Goal: Information Seeking & Learning: Learn about a topic

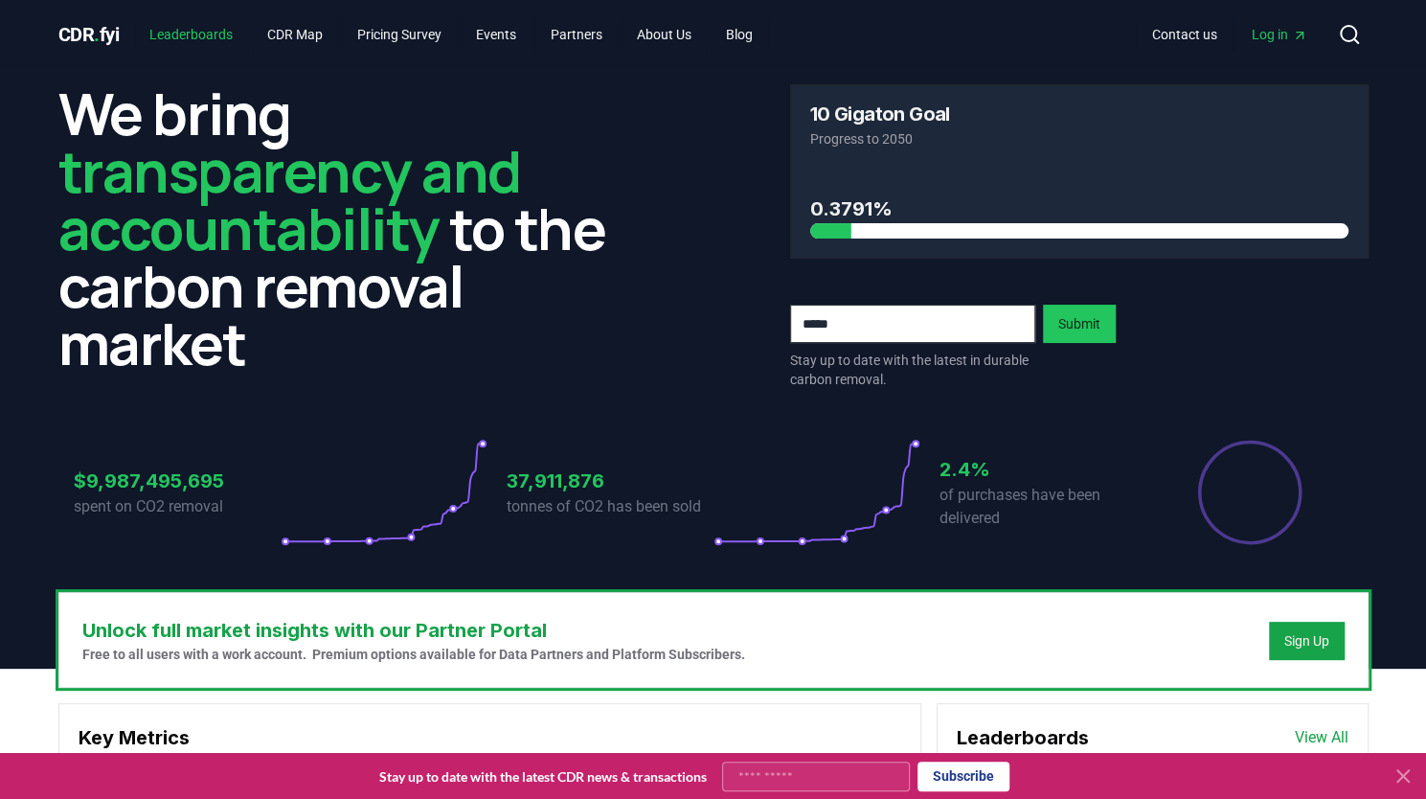
click at [203, 34] on link "Leaderboards" at bounding box center [191, 34] width 114 height 34
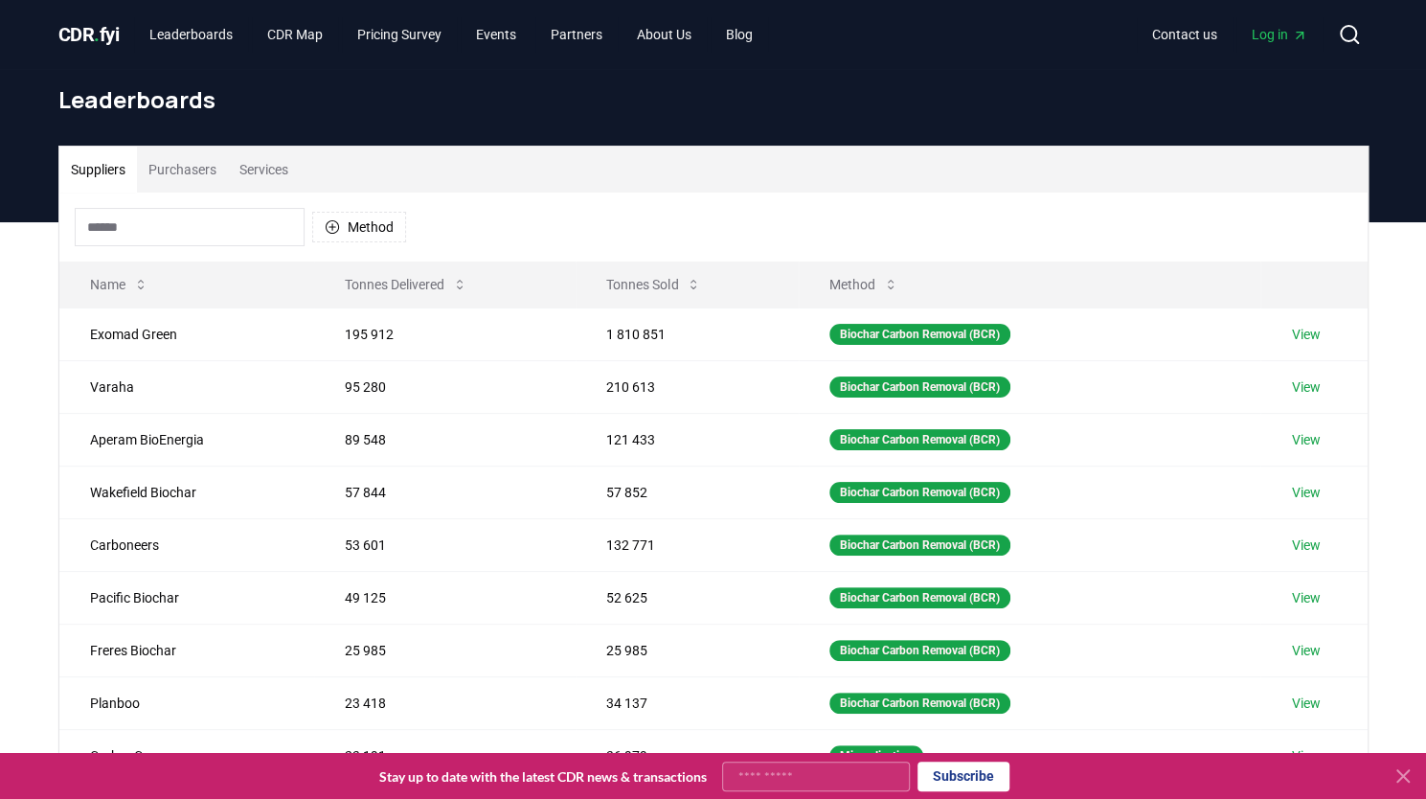
click at [352, 244] on div "Method" at bounding box center [240, 227] width 331 height 38
click at [365, 224] on button "Method" at bounding box center [359, 227] width 94 height 31
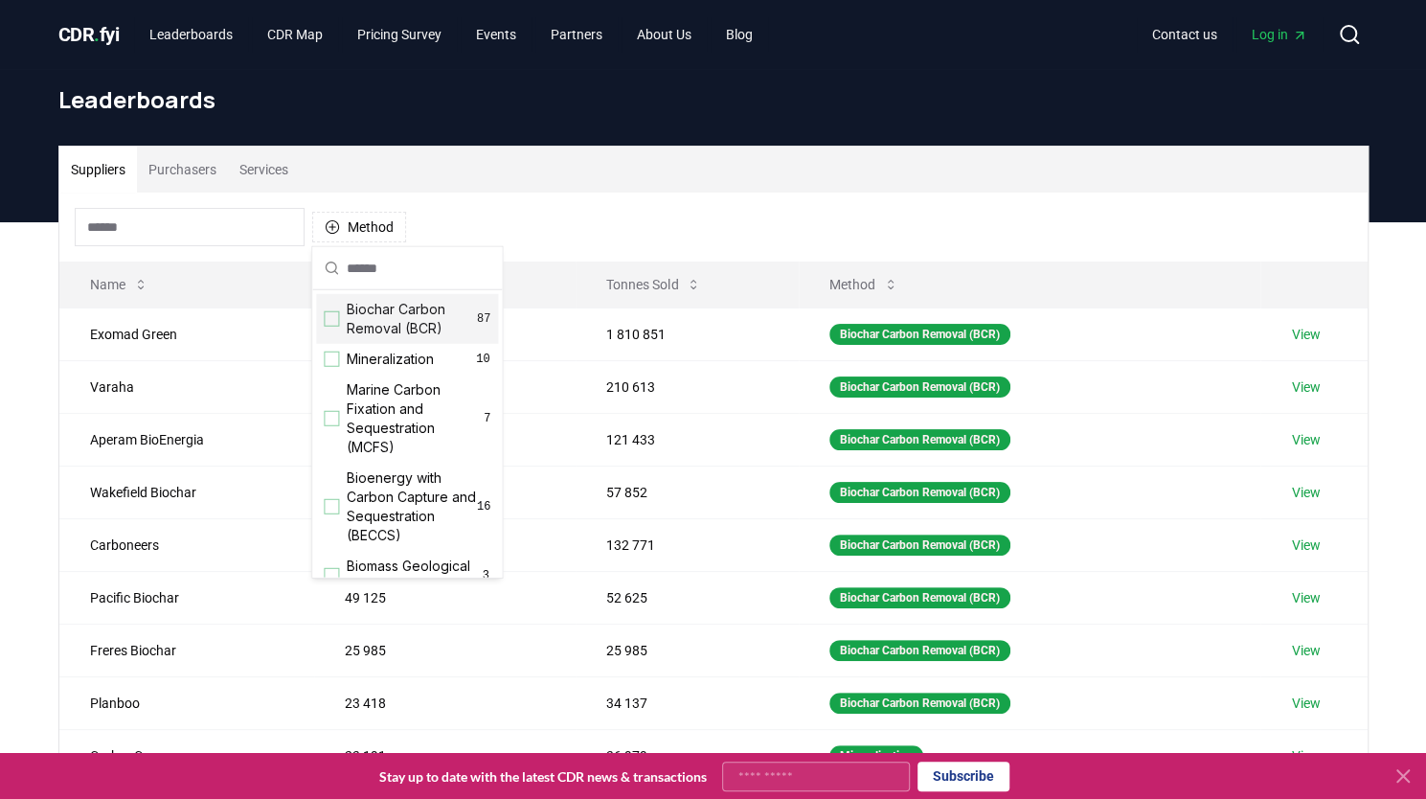
click at [331, 314] on div "Suggestions" at bounding box center [331, 318] width 15 height 15
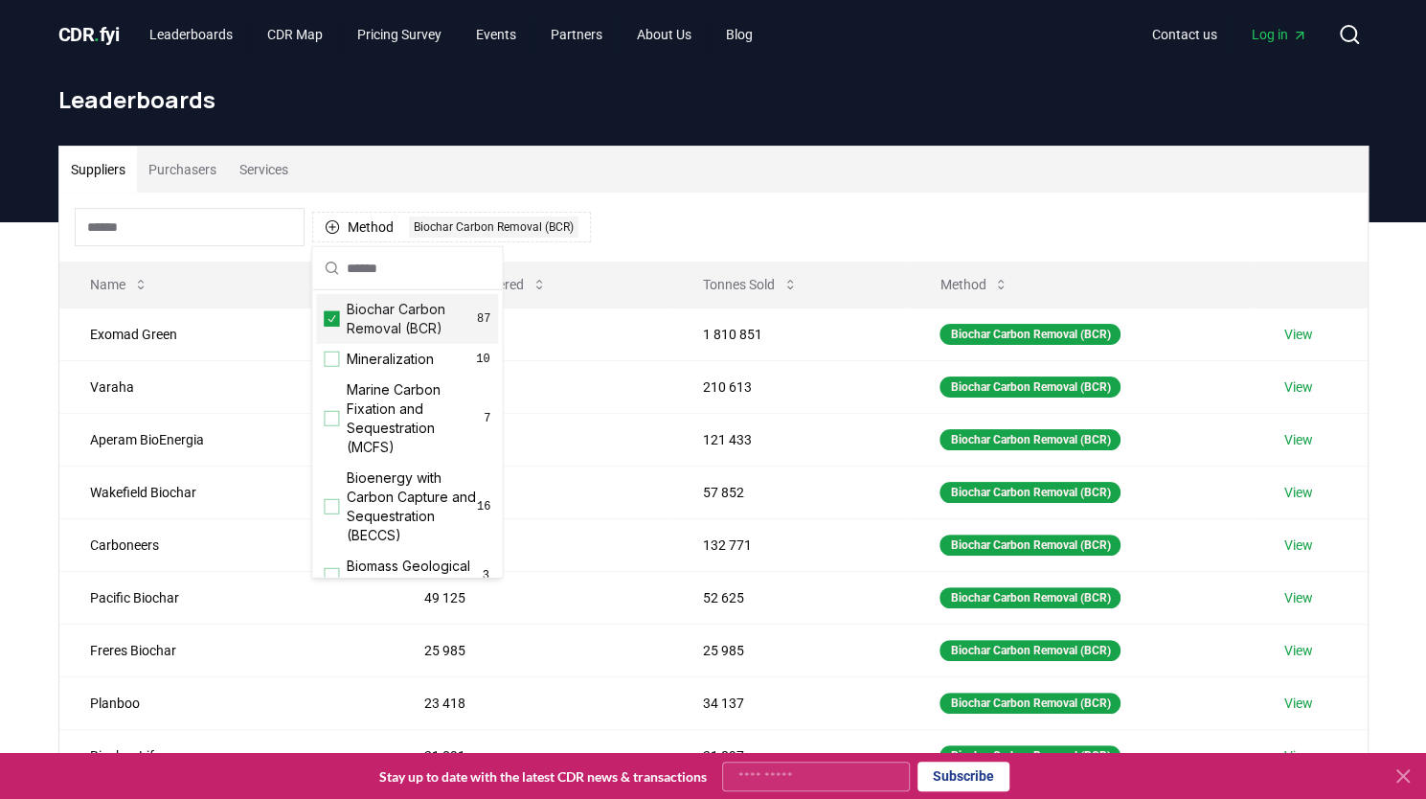
click at [698, 141] on div "Leaderboards" at bounding box center [713, 107] width 1341 height 77
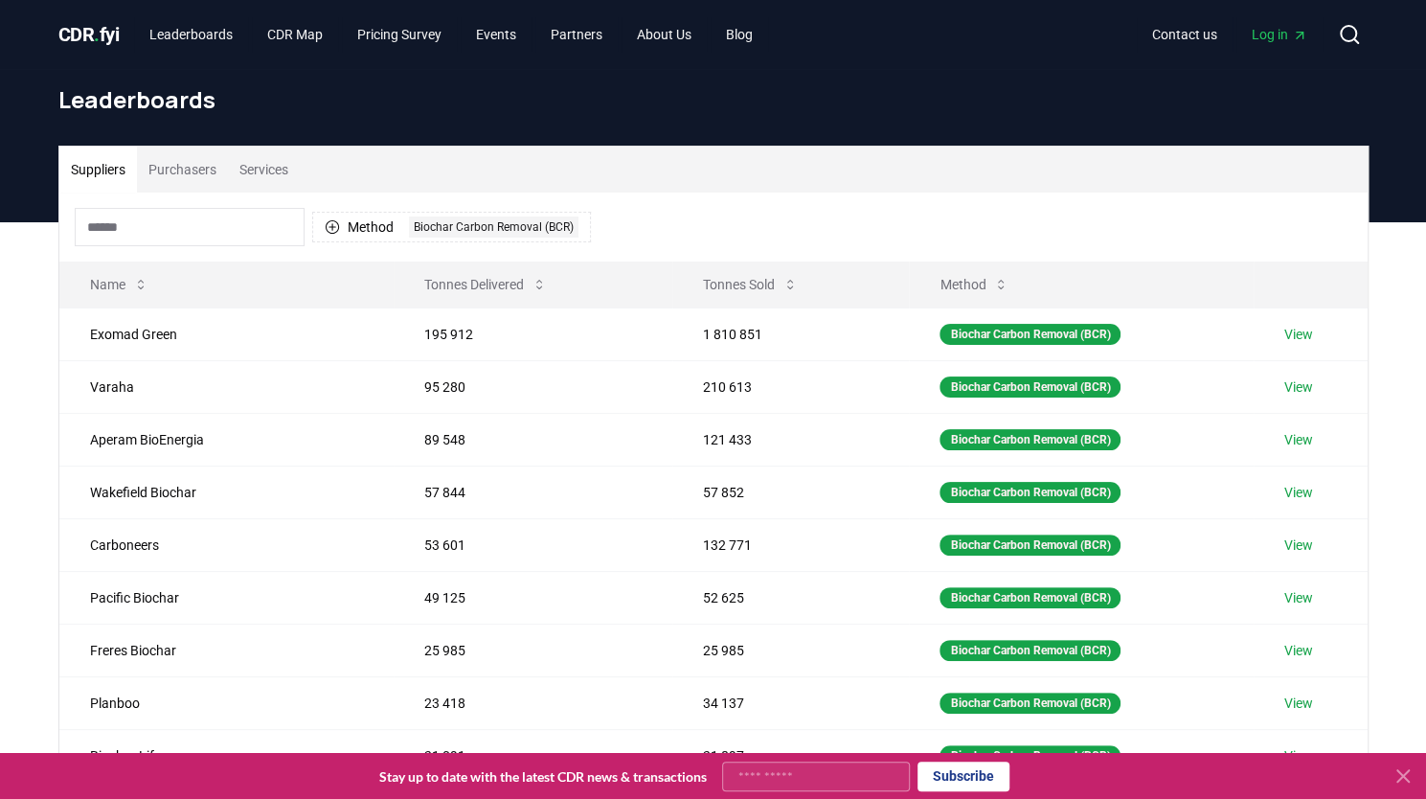
click at [212, 230] on input at bounding box center [190, 227] width 230 height 38
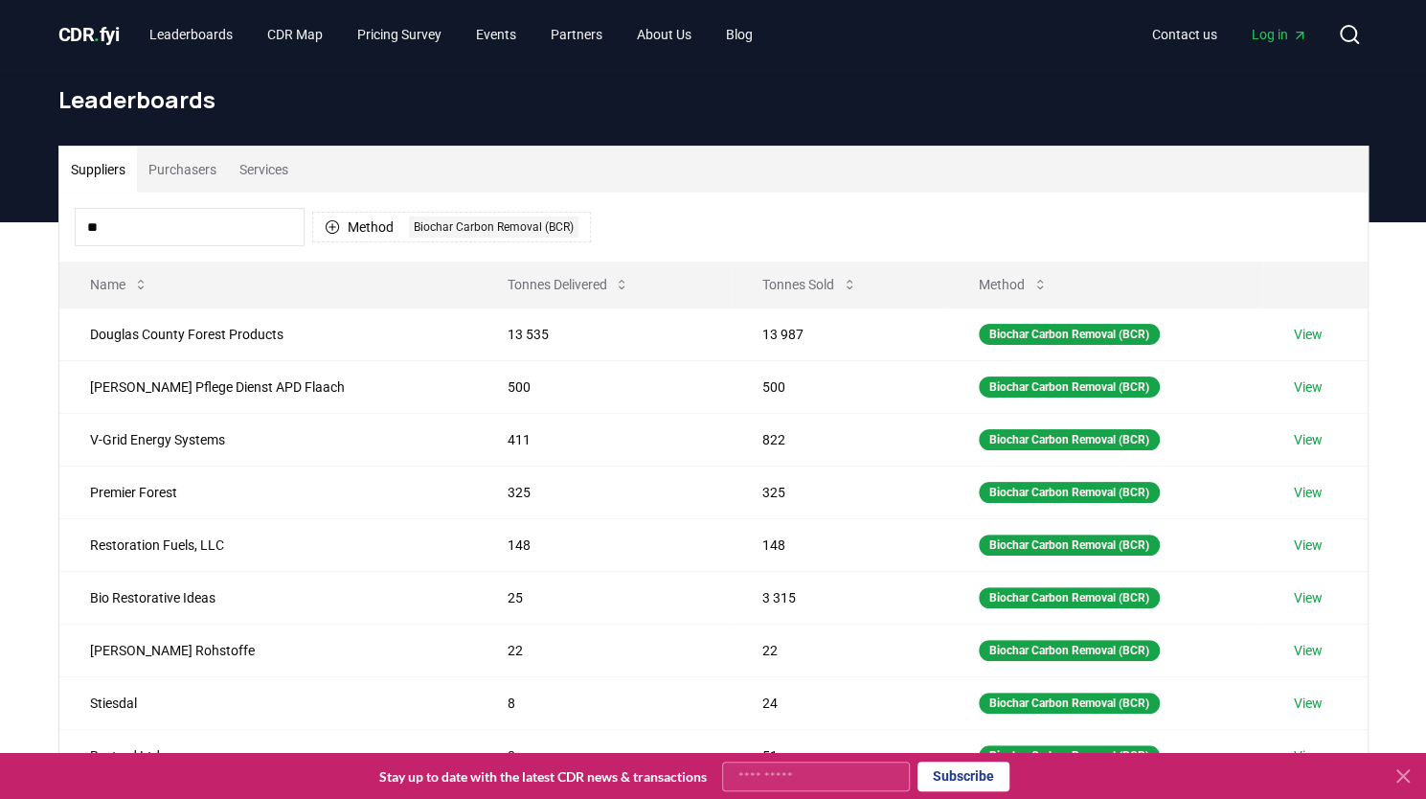
type input "*"
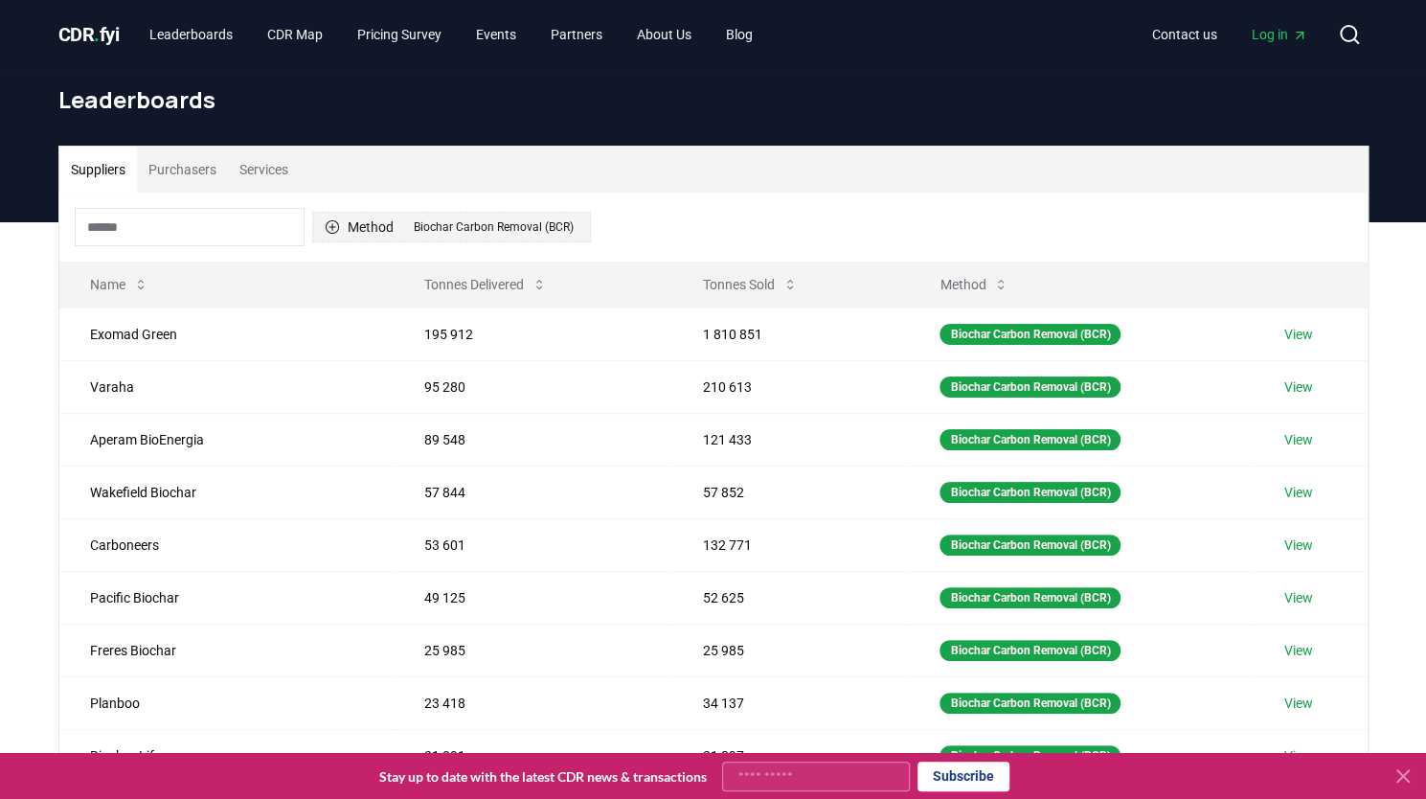
click at [504, 235] on div "Biochar Carbon Removal (BCR)" at bounding box center [494, 226] width 170 height 21
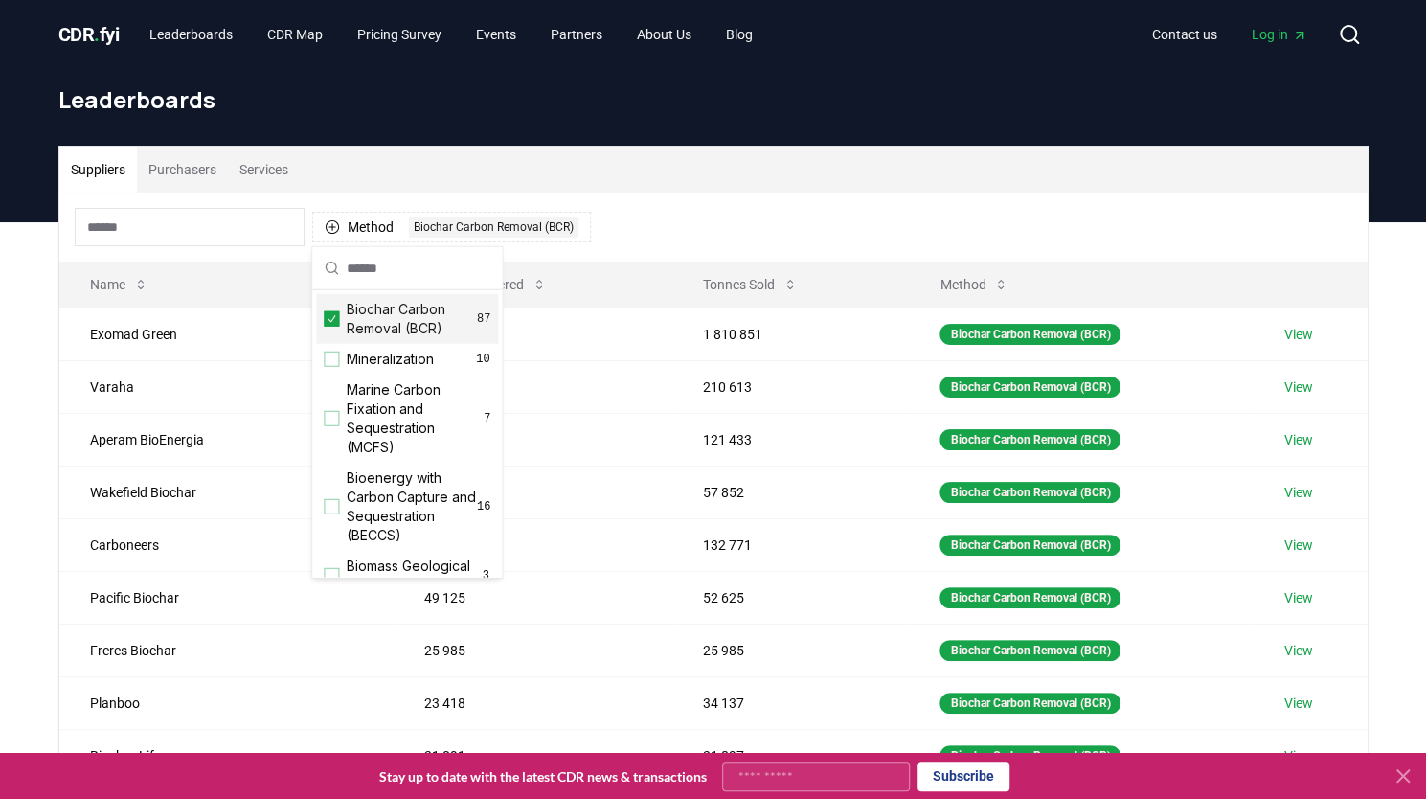
click at [329, 317] on icon "Suggestions" at bounding box center [331, 318] width 13 height 15
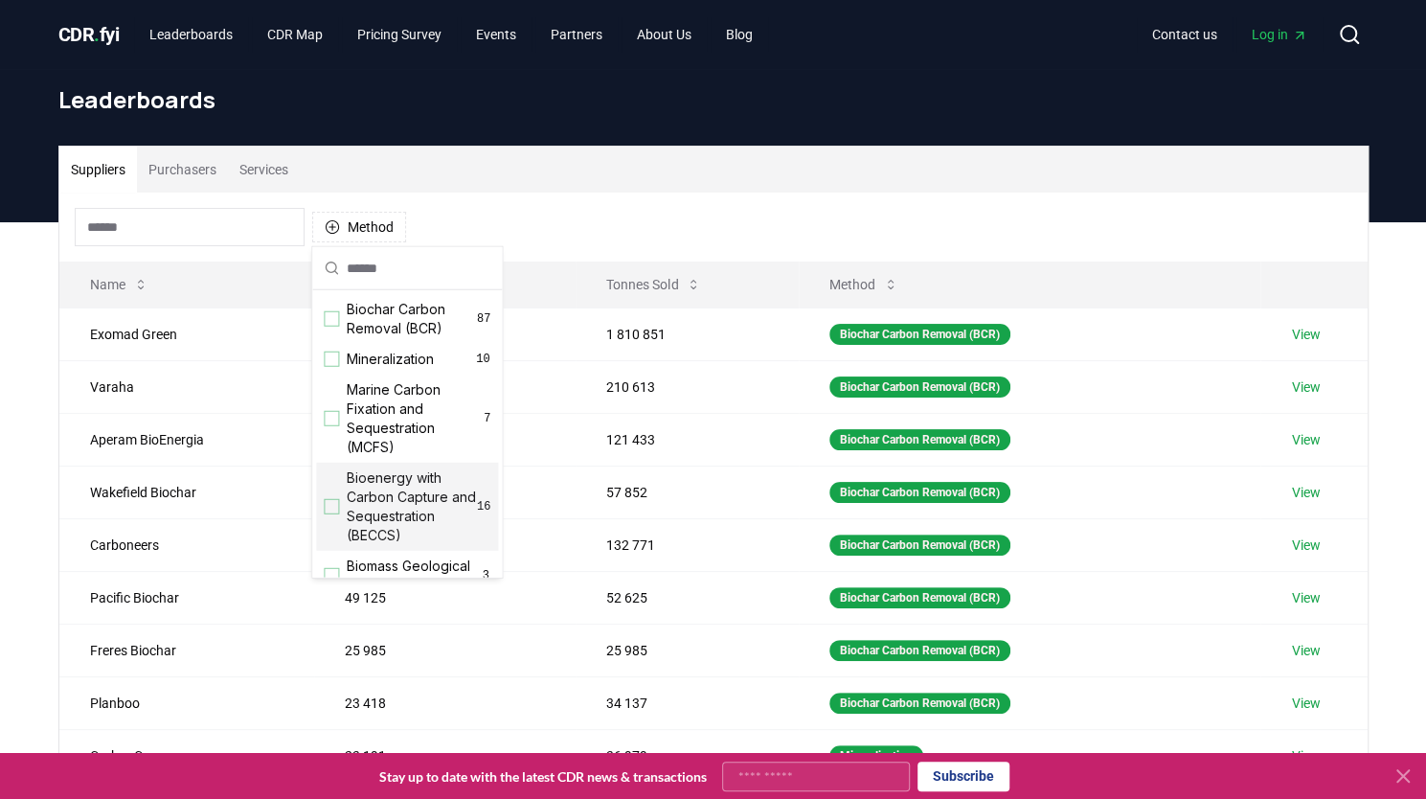
click at [329, 508] on div "Suggestions" at bounding box center [331, 506] width 15 height 15
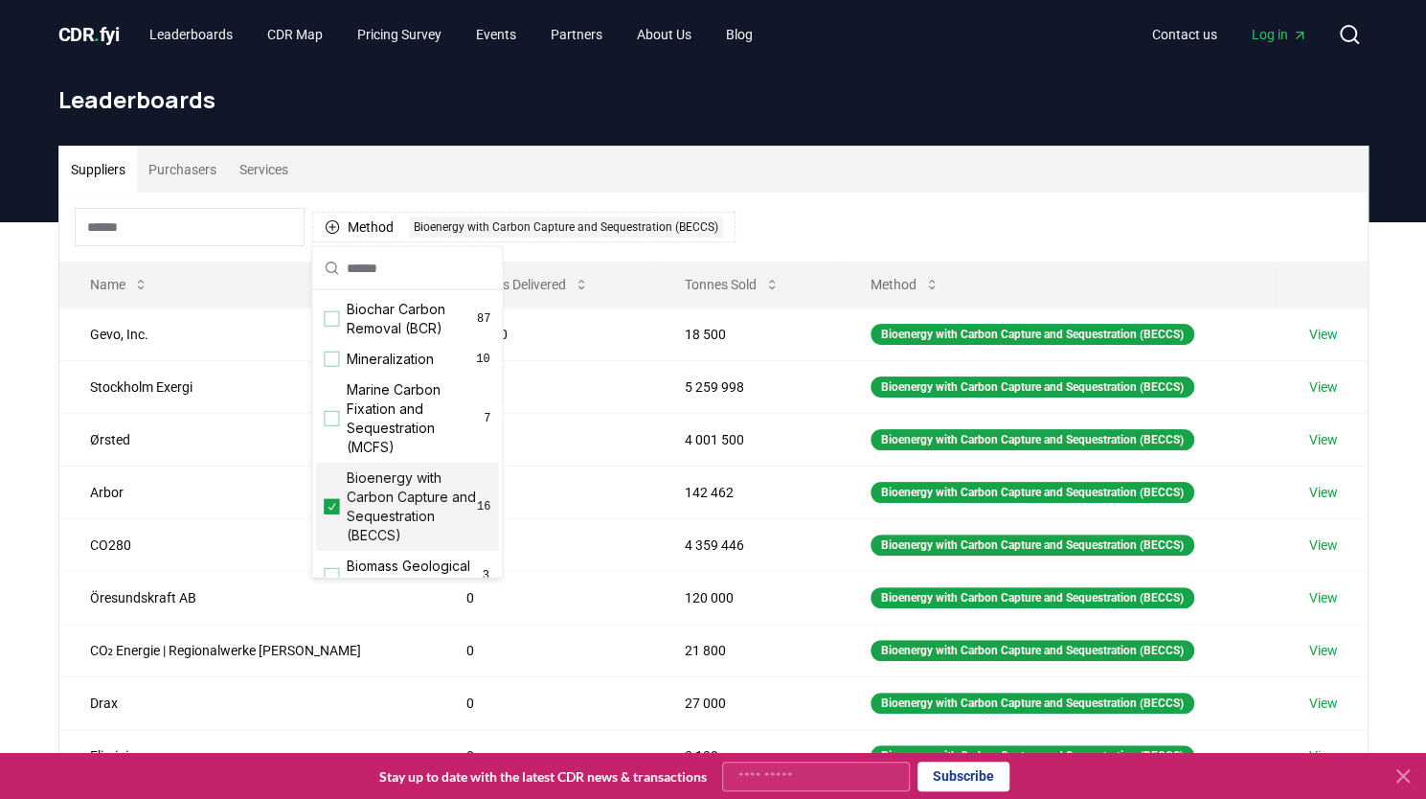
click at [329, 508] on icon "Suggestions" at bounding box center [333, 506] width 8 height 7
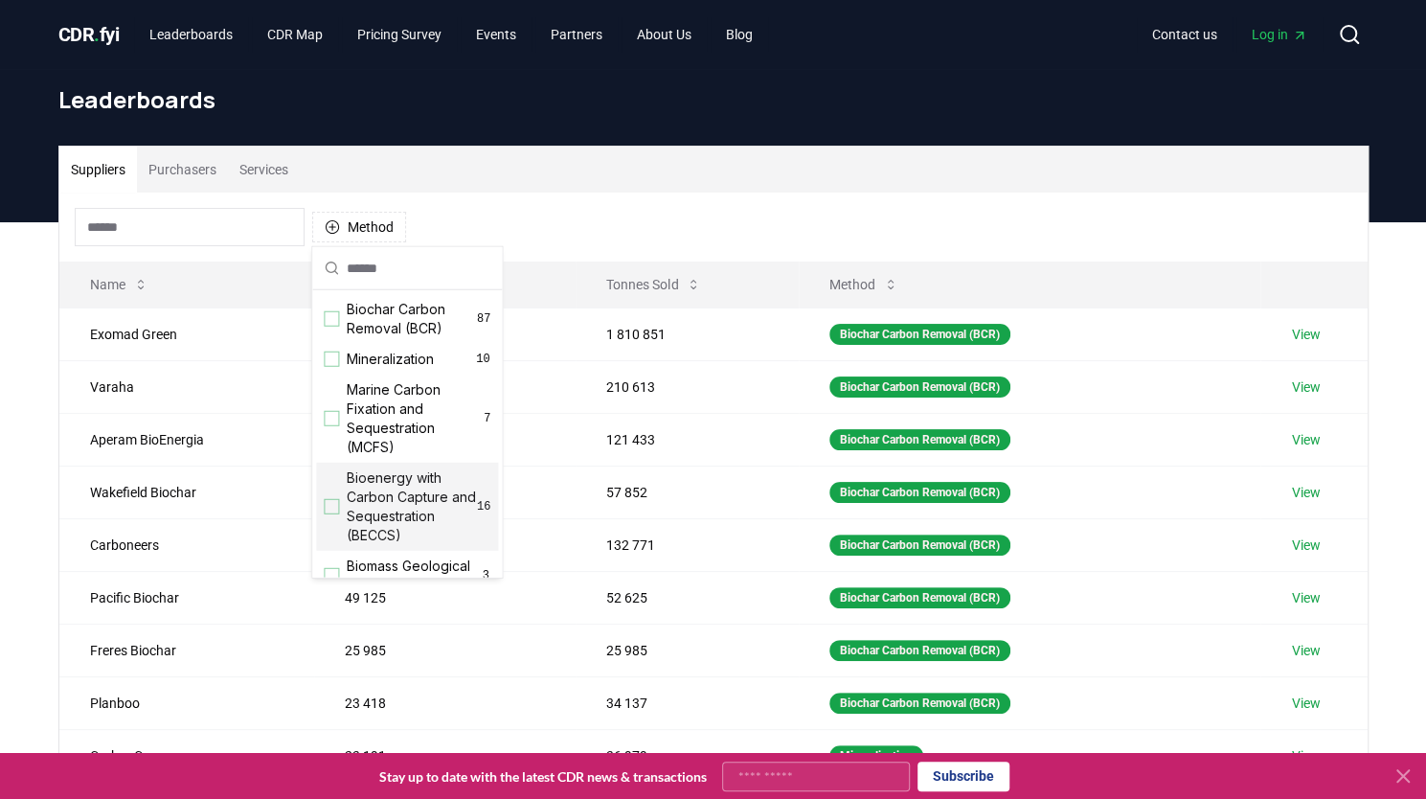
click at [329, 508] on div "Suggestions" at bounding box center [331, 506] width 15 height 15
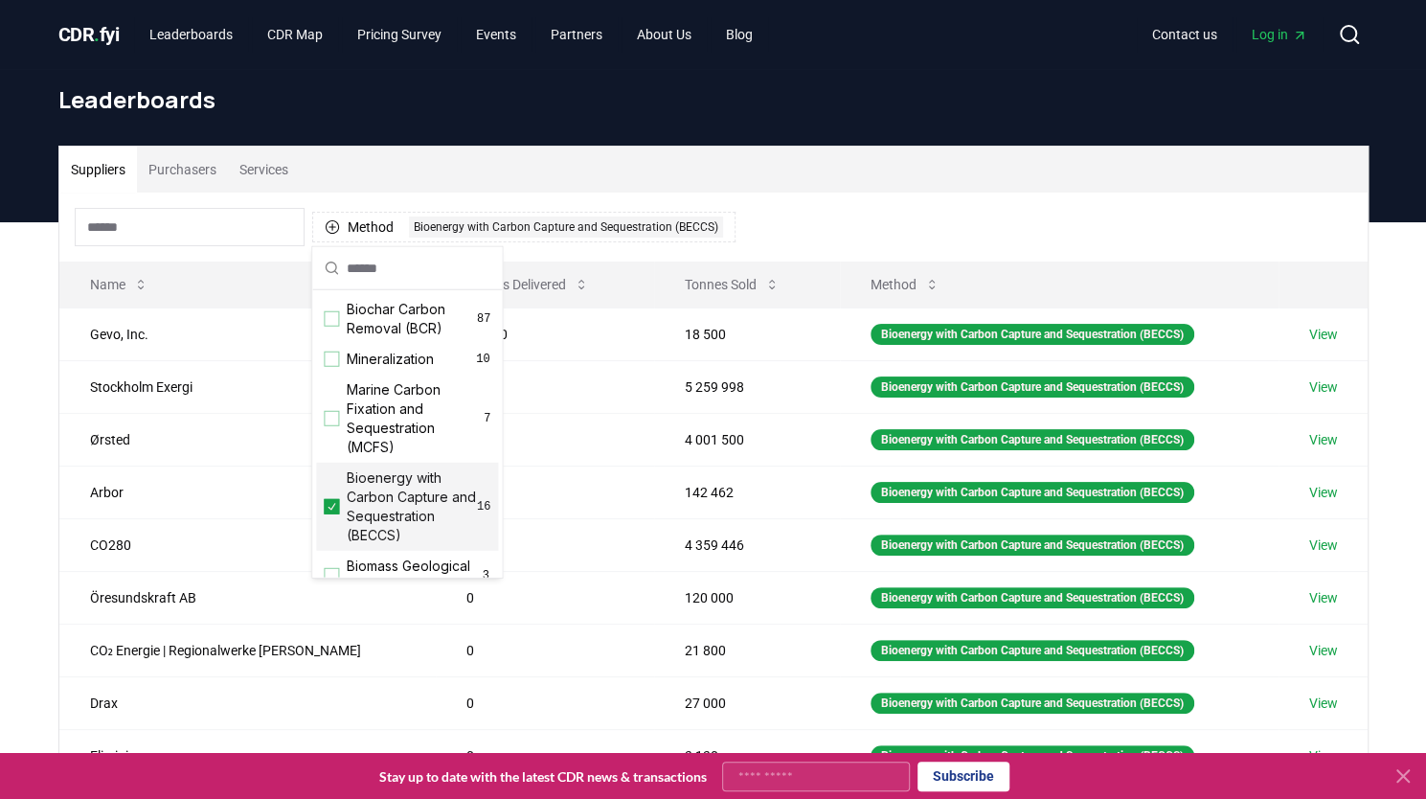
click at [329, 508] on icon "Suggestions" at bounding box center [333, 506] width 8 height 7
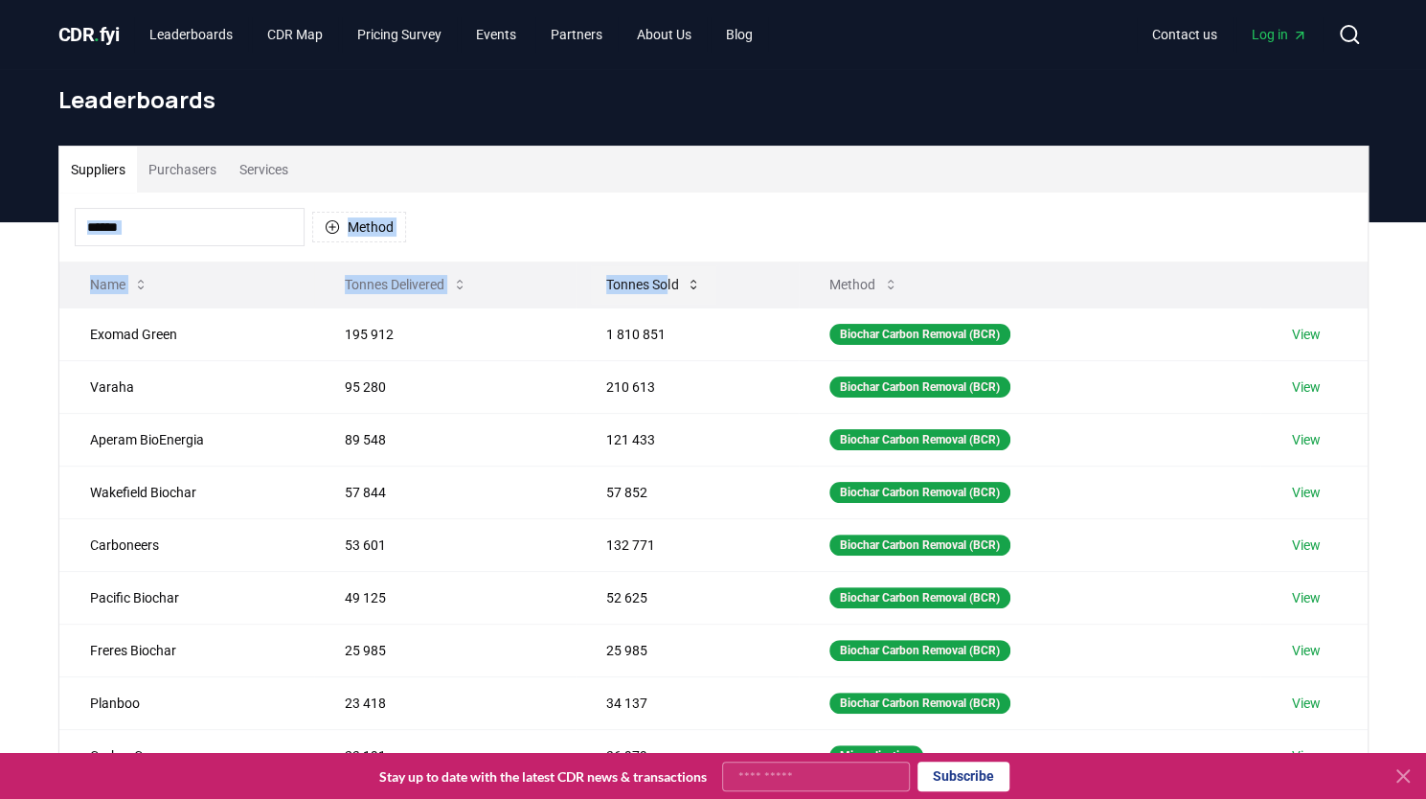
drag, startPoint x: 555, startPoint y: 177, endPoint x: 666, endPoint y: 283, distance: 153.1
click at [666, 283] on div "Suppliers Purchasers Services Method Name Tonnes Delivered Tonnes Sold Method E…" at bounding box center [713, 529] width 1308 height 765
click at [666, 283] on button "Tonnes Sold" at bounding box center [653, 284] width 125 height 38
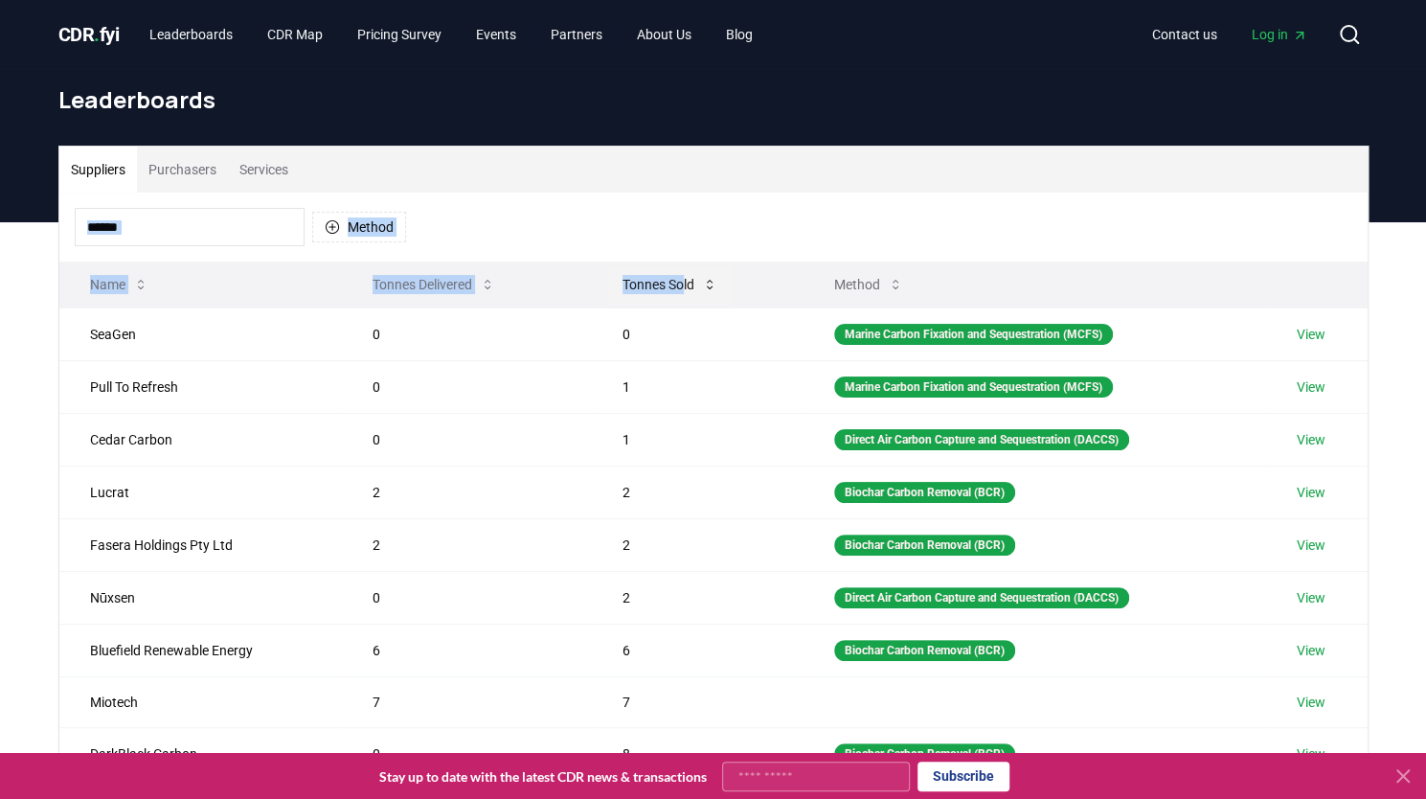
click at [666, 283] on button "Tonnes Sold" at bounding box center [669, 284] width 125 height 38
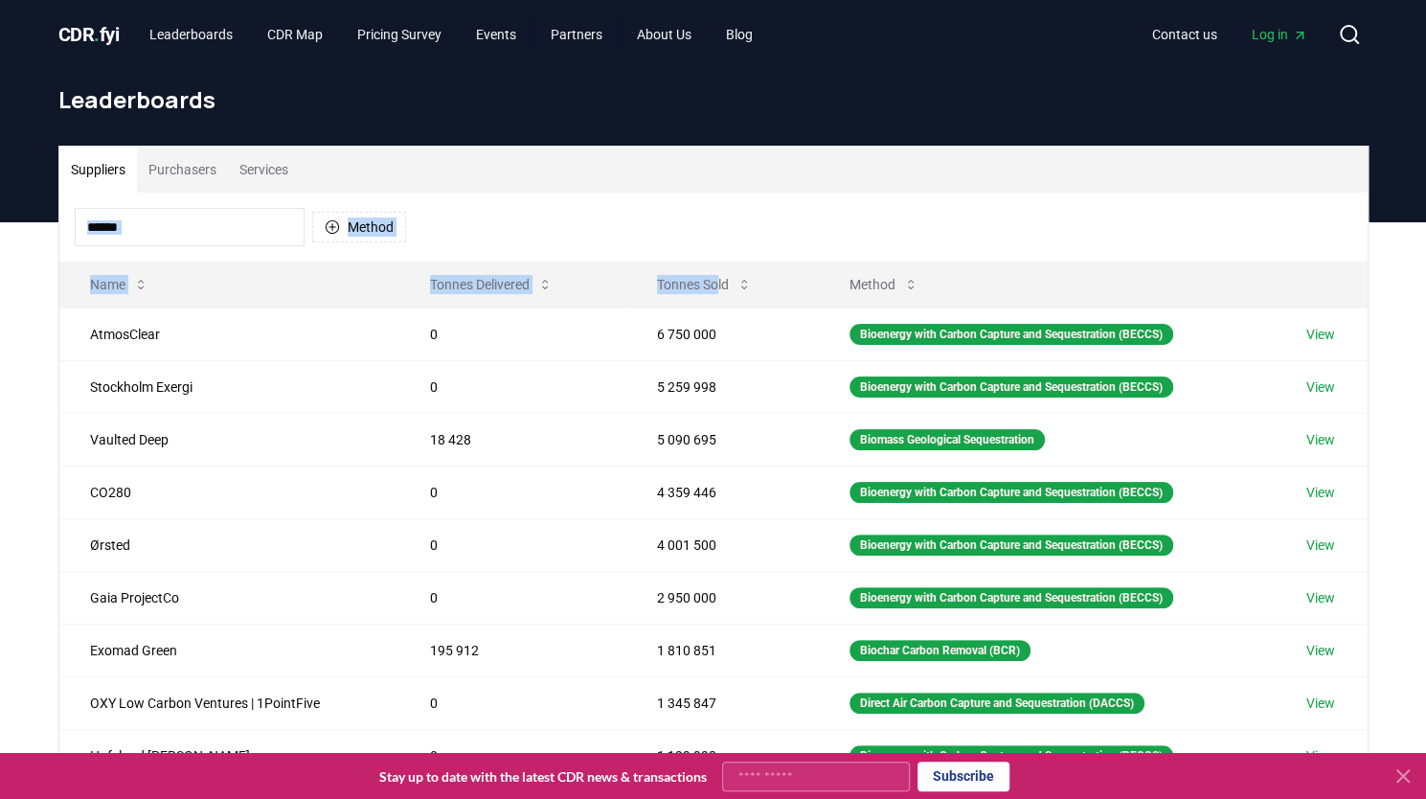
click at [713, 198] on div "Method" at bounding box center [713, 227] width 1308 height 69
click at [1333, 388] on link "View" at bounding box center [1319, 386] width 29 height 19
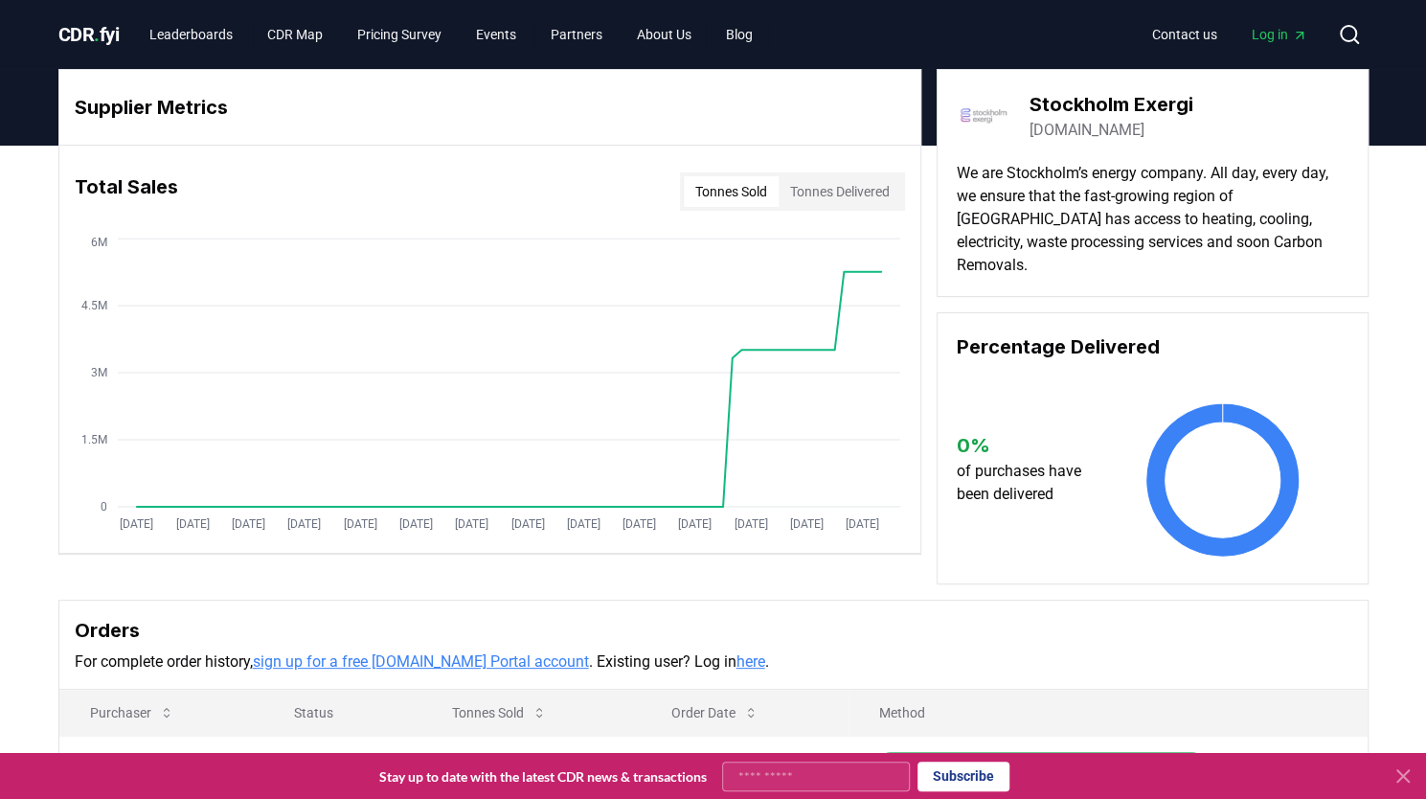
click at [104, 41] on span "CDR . fyi" at bounding box center [88, 34] width 61 height 23
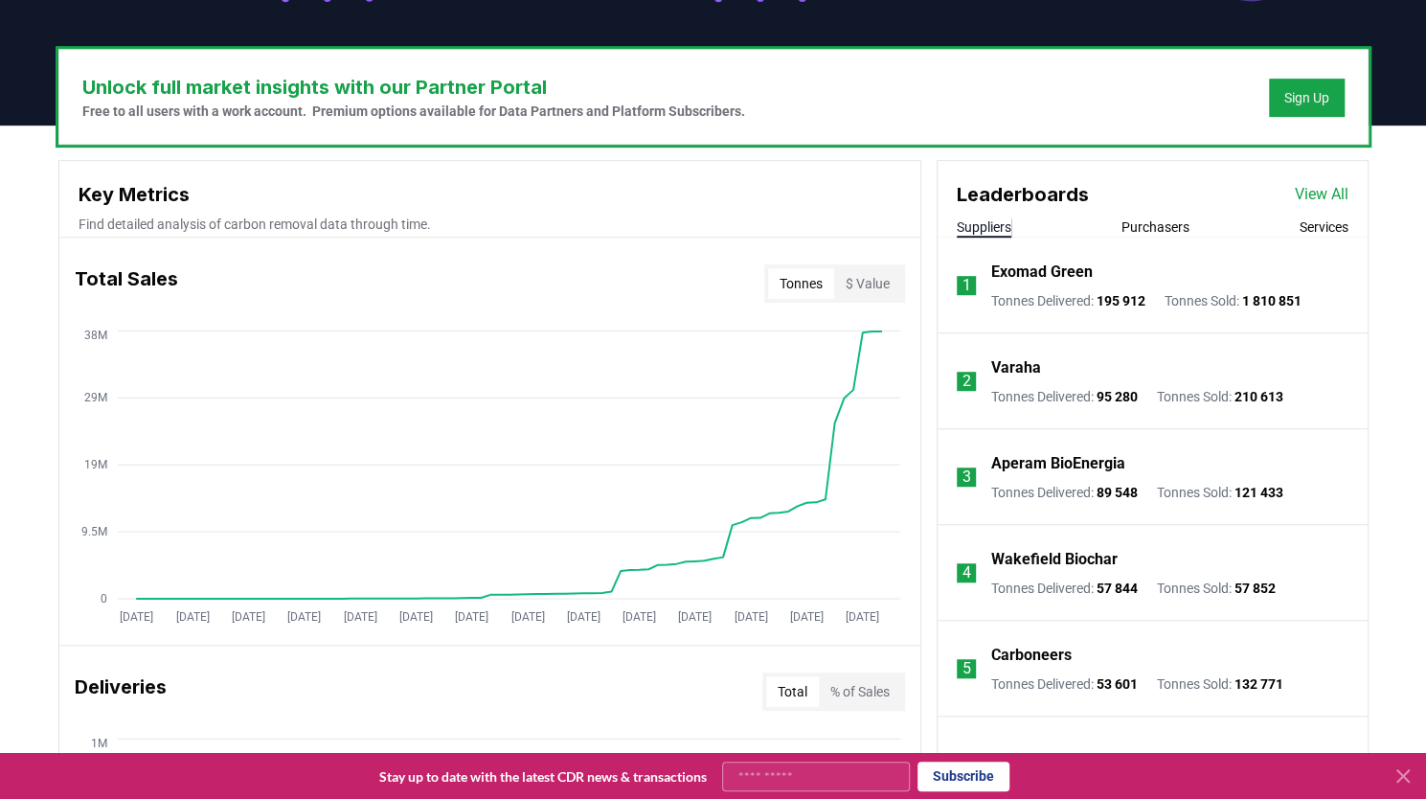
scroll to position [561, 0]
